Goal: Information Seeking & Learning: Learn about a topic

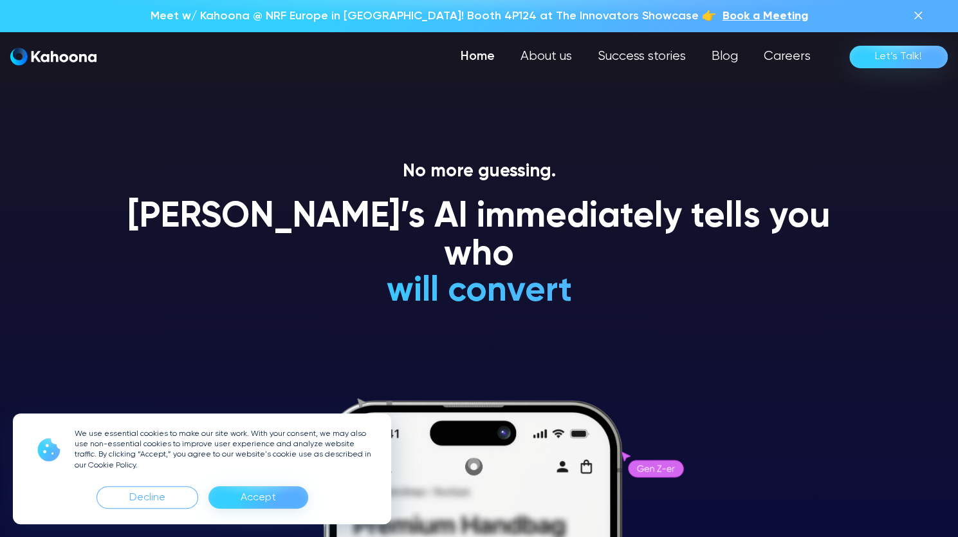
click at [271, 497] on div "Accept" at bounding box center [258, 497] width 35 height 21
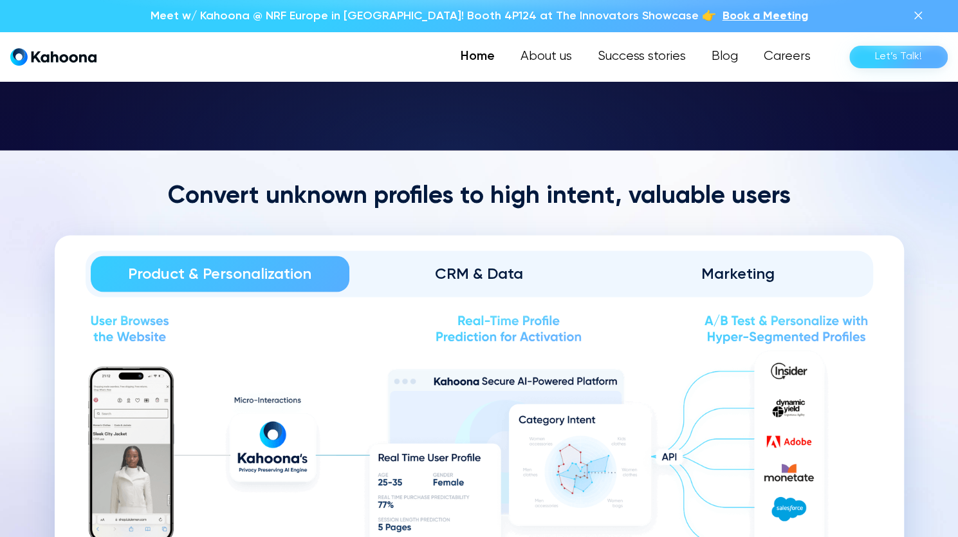
scroll to position [1355, 0]
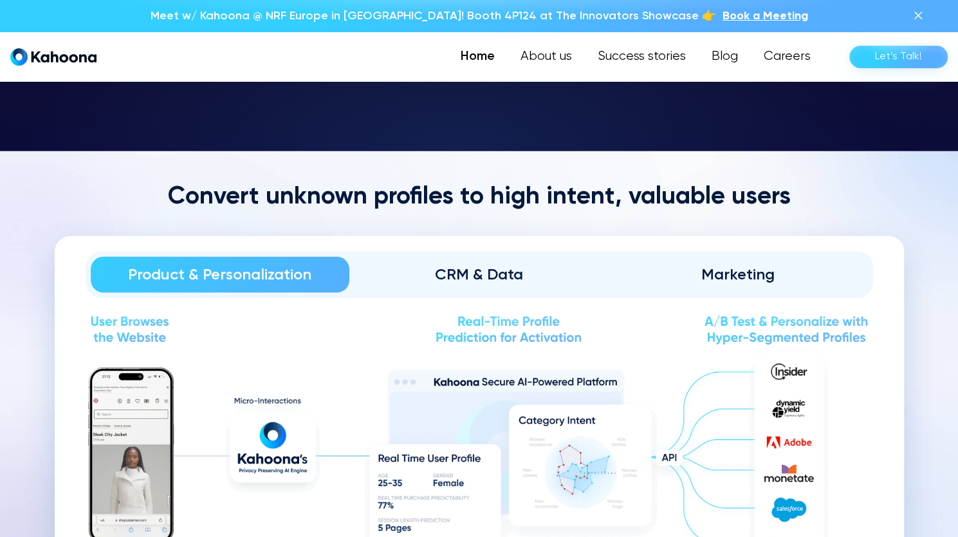
click at [53, 62] on img "home" at bounding box center [53, 57] width 86 height 18
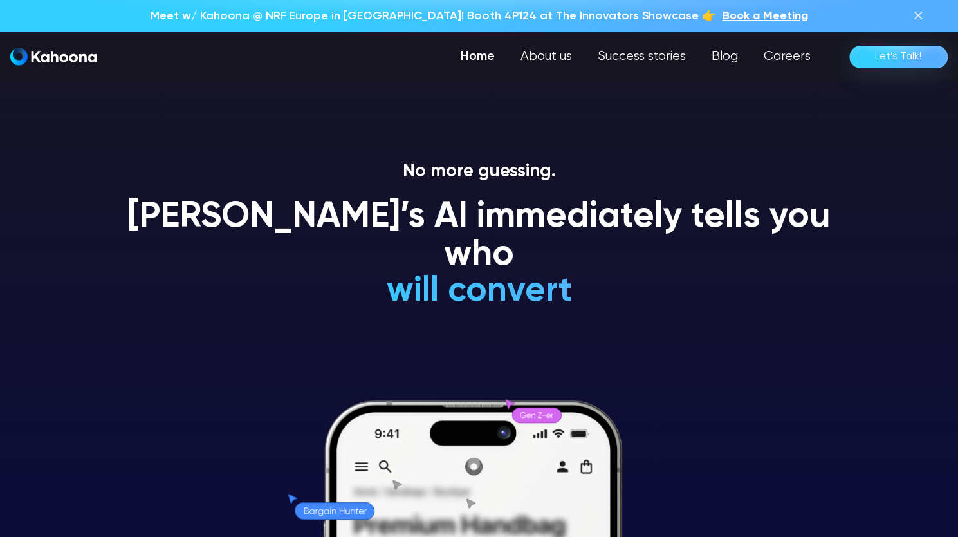
click at [214, 224] on h1 "[PERSON_NAME]’s AI immediately tells you who" at bounding box center [479, 236] width 733 height 77
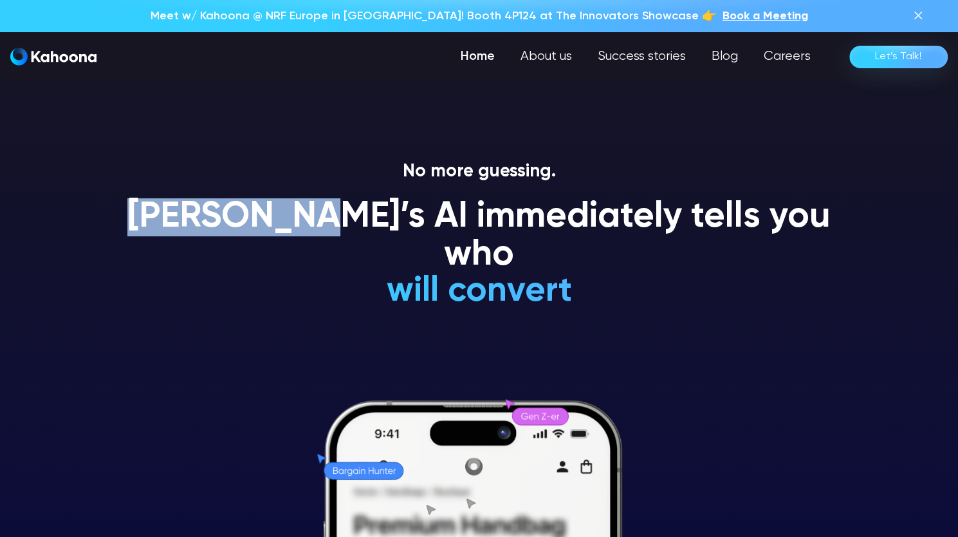
click at [214, 224] on h1 "[PERSON_NAME]’s AI immediately tells you who" at bounding box center [479, 236] width 733 height 77
copy h1 "[PERSON_NAME]’s"
click at [253, 217] on h1 "[PERSON_NAME]’s AI immediately tells you who" at bounding box center [479, 236] width 733 height 77
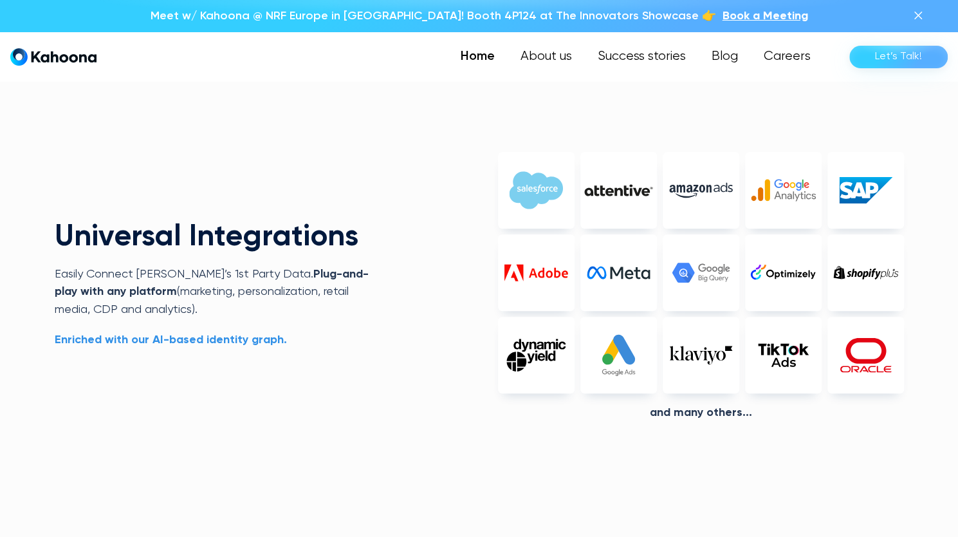
scroll to position [3005, 0]
click at [542, 268] on img at bounding box center [536, 272] width 77 height 77
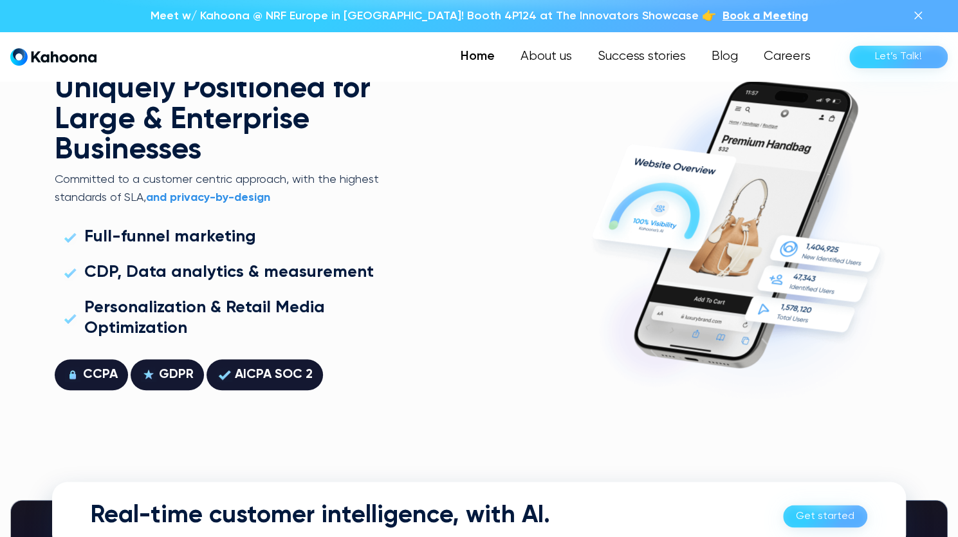
scroll to position [3464, 0]
